Goal: Task Accomplishment & Management: Manage account settings

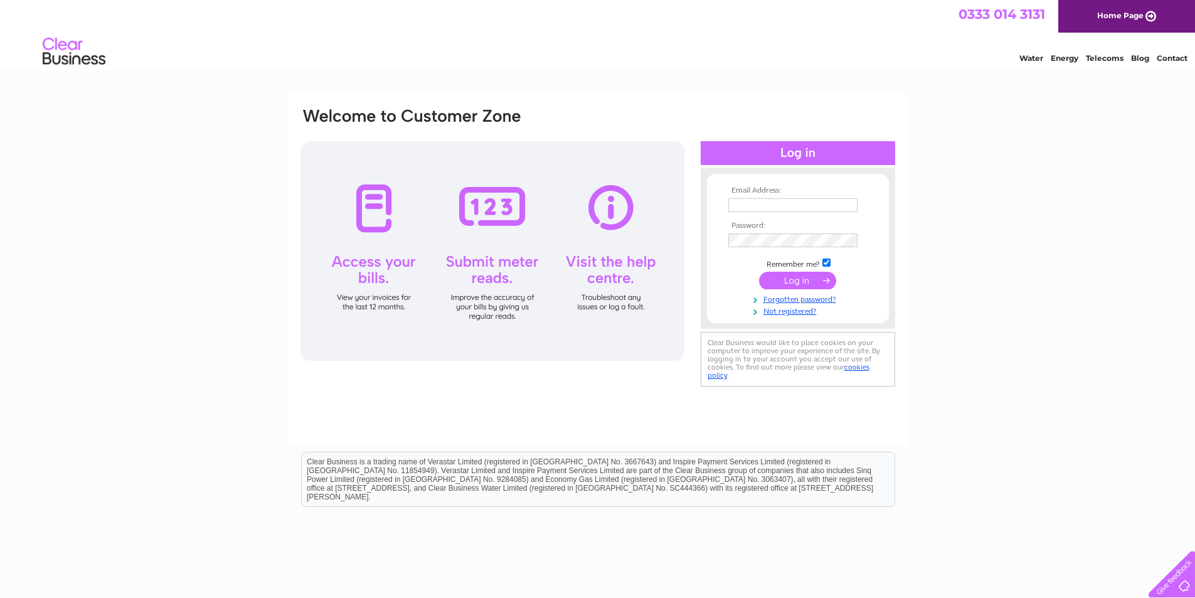
type input "wastedisposalservicesalloa@gmail.com"
click at [803, 281] on input "submit" at bounding box center [797, 281] width 77 height 18
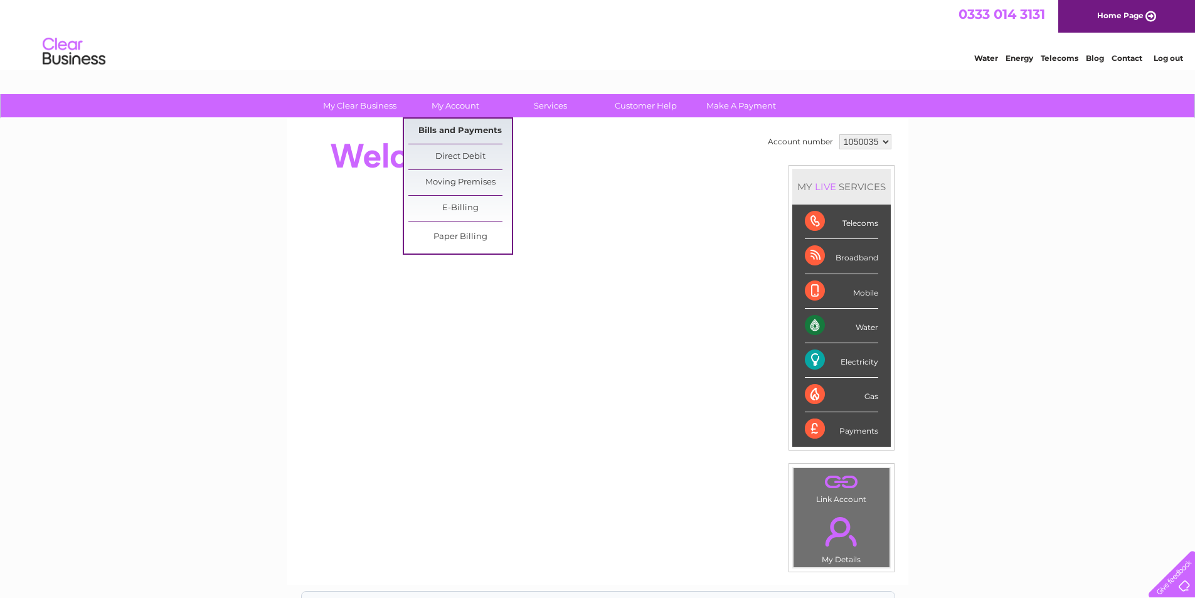
click at [463, 128] on link "Bills and Payments" at bounding box center [461, 131] width 104 height 25
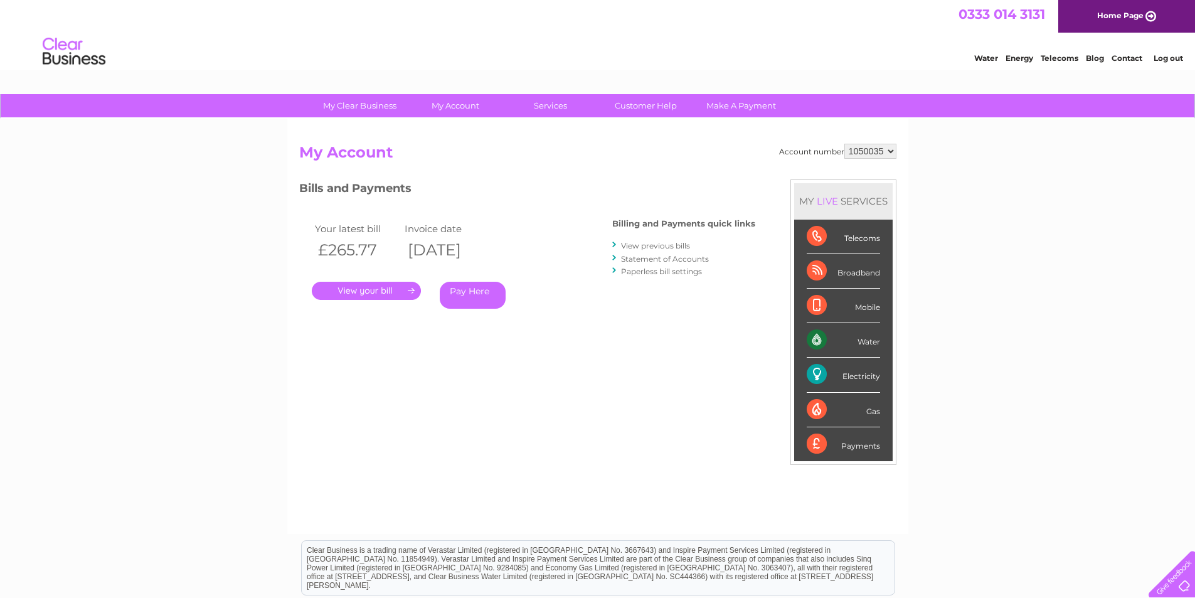
click at [324, 291] on link "." at bounding box center [366, 291] width 109 height 18
